Goal: Find specific page/section: Find specific page/section

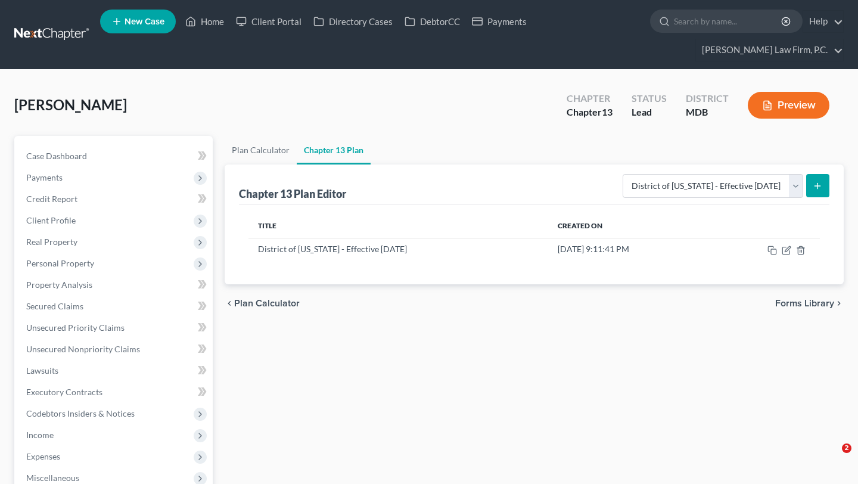
select select "2"
click at [230, 31] on link "Home" at bounding box center [204, 21] width 51 height 21
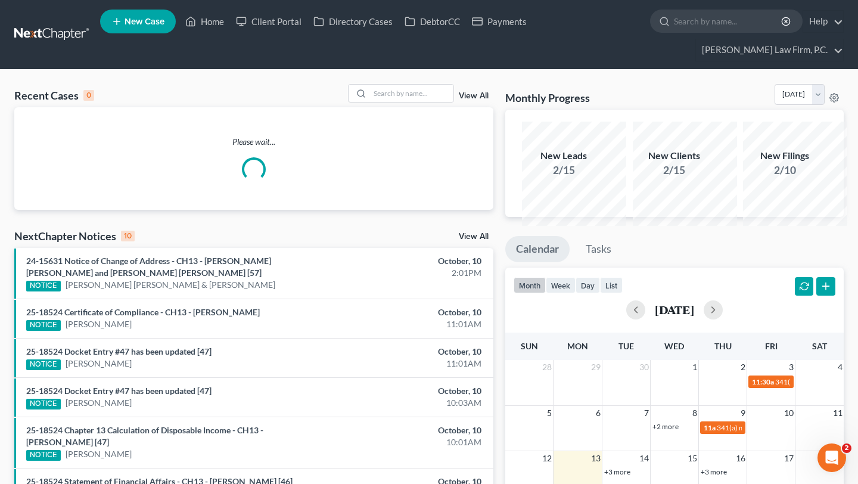
drag, startPoint x: 455, startPoint y: 144, endPoint x: 440, endPoint y: 143, distance: 15.5
click at [440, 143] on div "Please wait..." at bounding box center [253, 158] width 479 height 103
click at [424, 102] on input "search" at bounding box center [411, 93] width 83 height 17
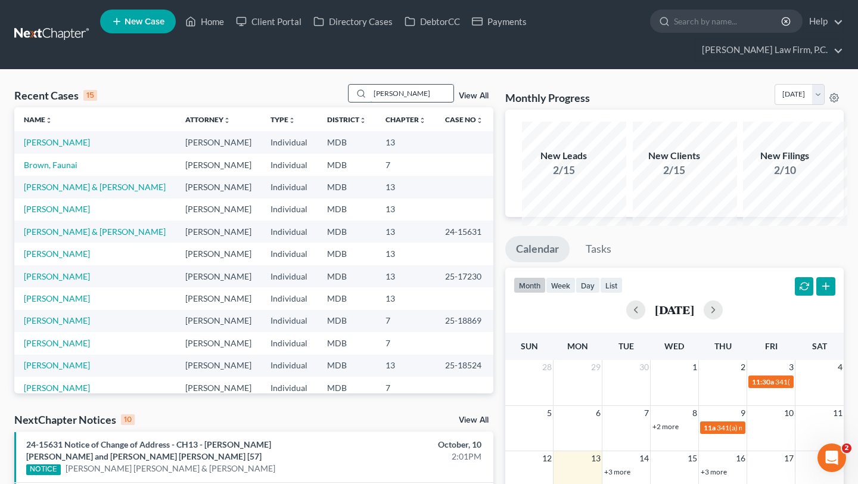
type input "[PERSON_NAME]"
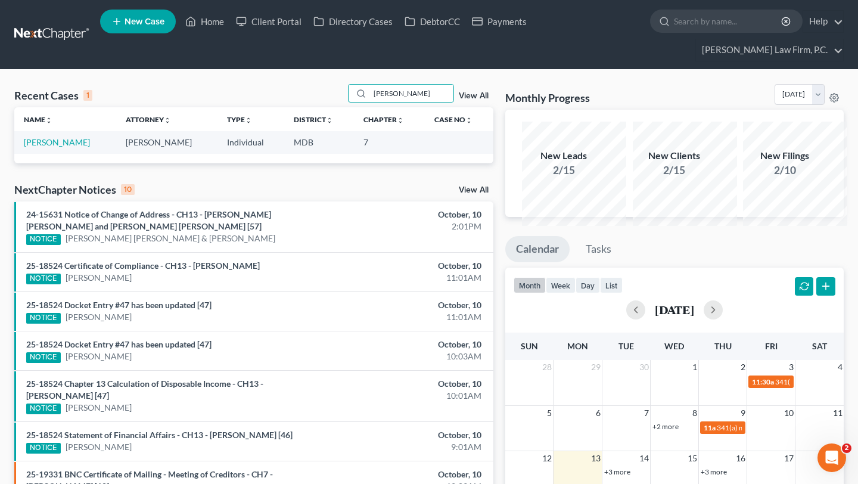
click at [44, 153] on td "[PERSON_NAME]" at bounding box center [65, 142] width 102 height 22
click at [41, 147] on link "[PERSON_NAME]" at bounding box center [57, 142] width 66 height 10
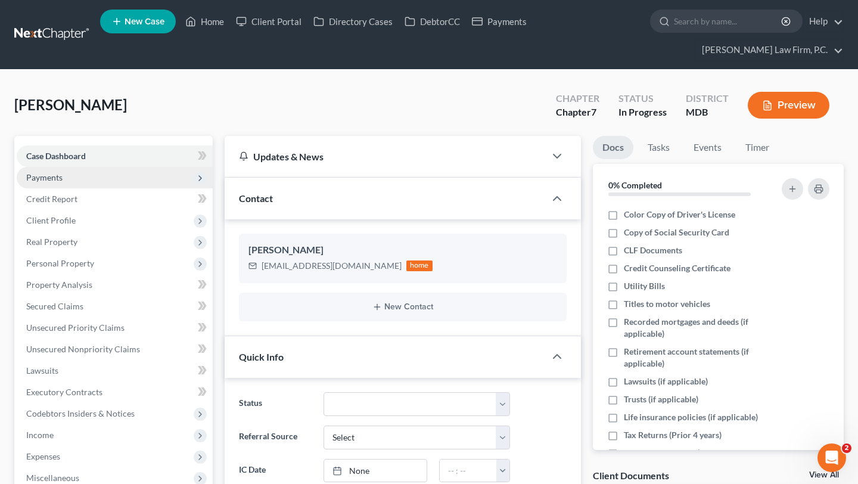
click at [63, 182] on span "Payments" at bounding box center [44, 177] width 36 height 10
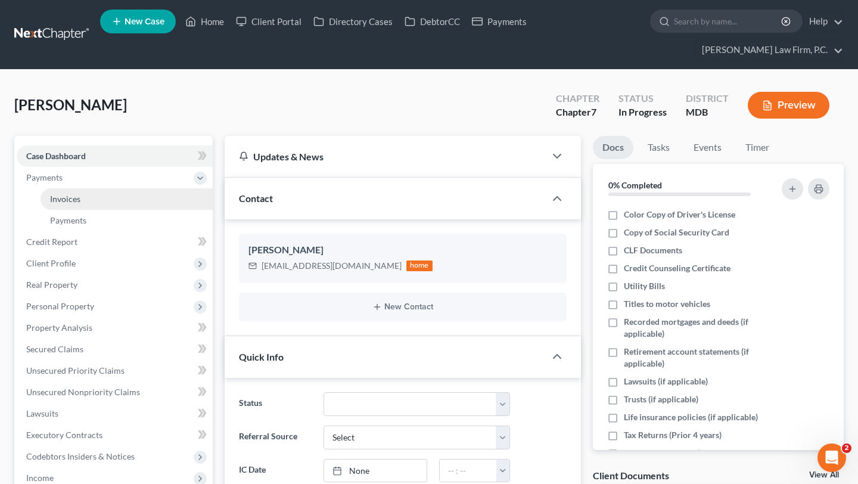
click at [80, 204] on span "Invoices" at bounding box center [65, 199] width 30 height 10
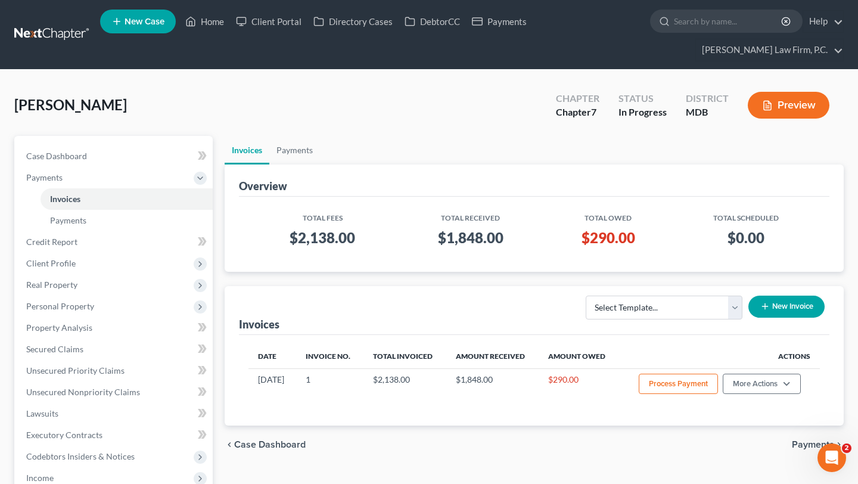
scroll to position [1, 0]
